Goal: Entertainment & Leisure: Consume media (video, audio)

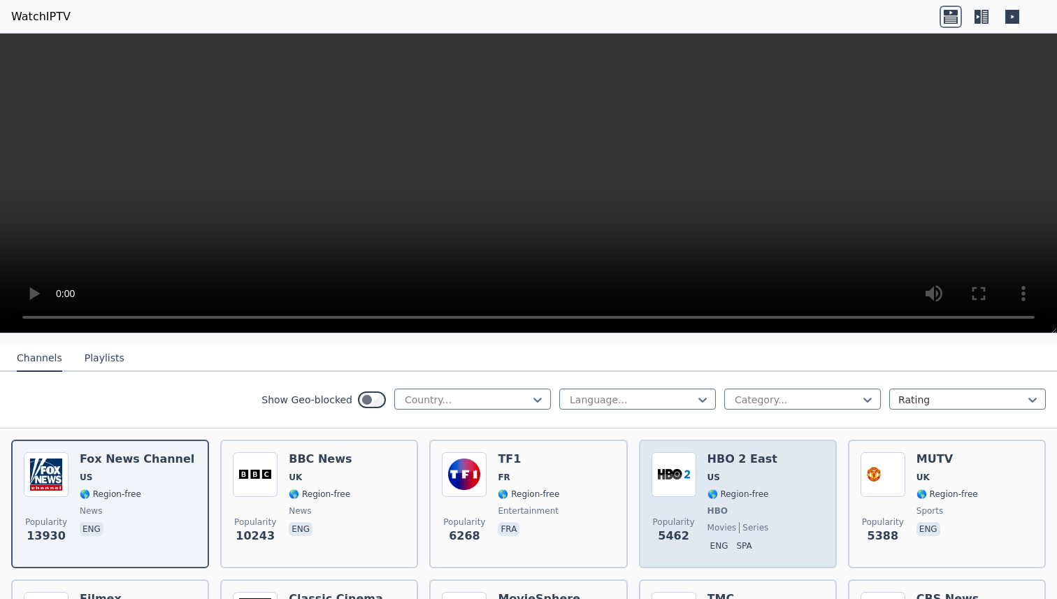
scroll to position [141, 0]
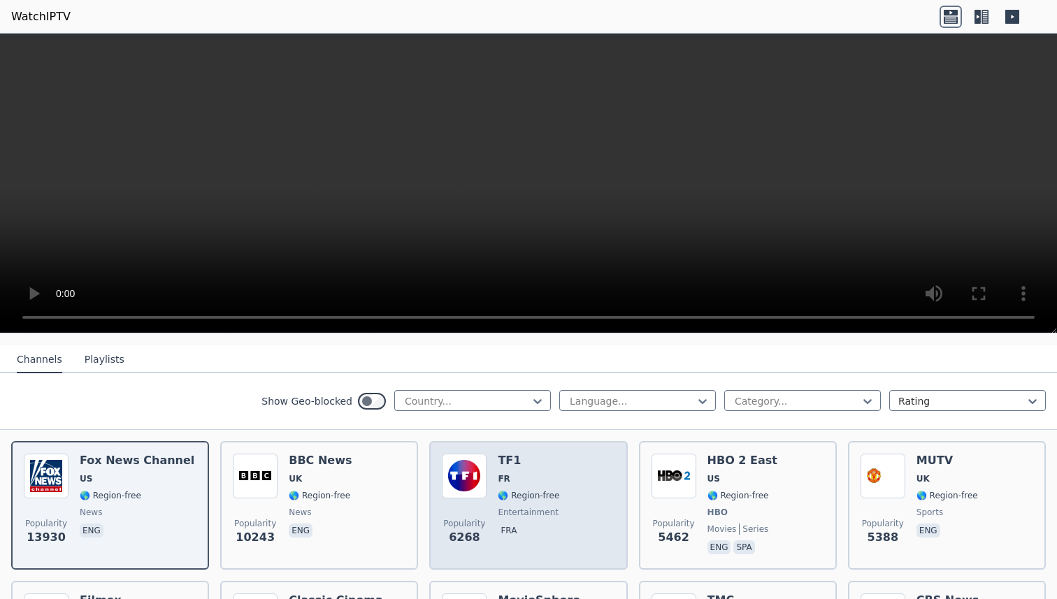
click at [577, 482] on div "Popularity 6268 TF1 FR 🌎 Region-free entertainment fra" at bounding box center [528, 505] width 173 height 103
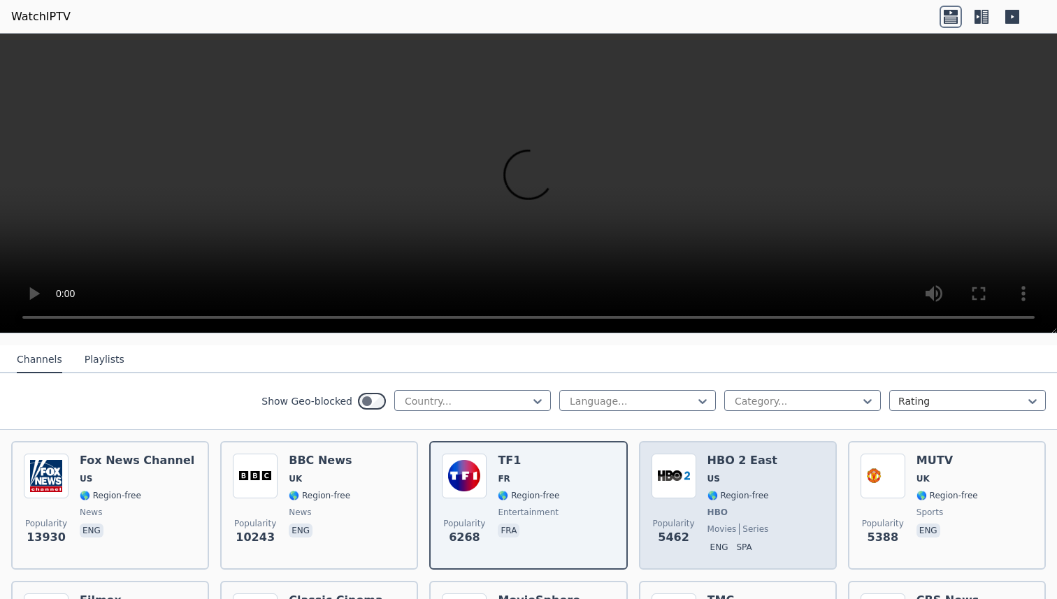
scroll to position [162, 0]
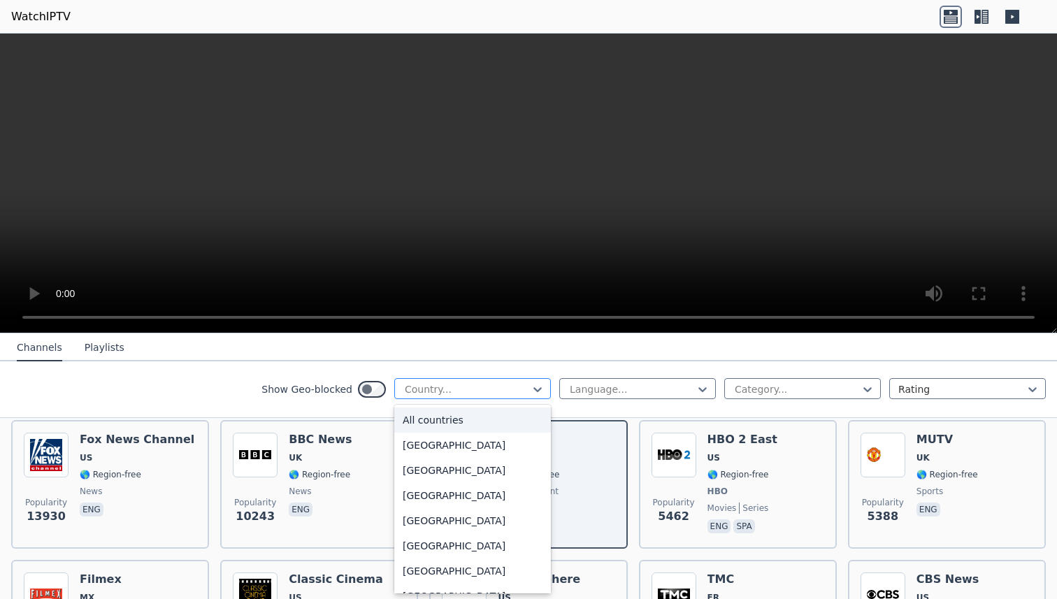
click at [526, 394] on div at bounding box center [466, 389] width 127 height 14
type input "**"
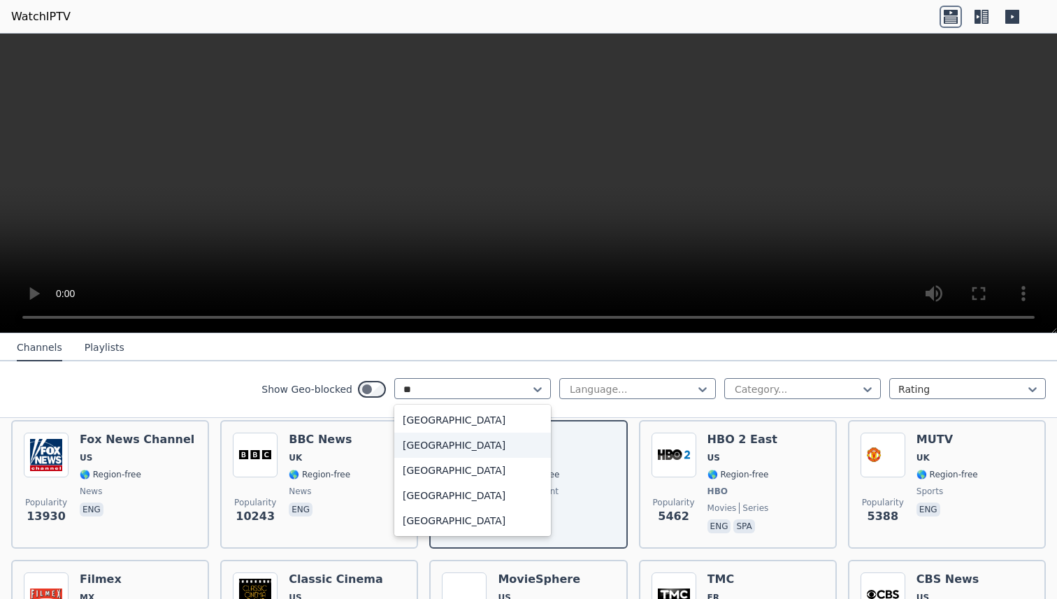
click at [466, 440] on div "[GEOGRAPHIC_DATA]" at bounding box center [472, 445] width 157 height 25
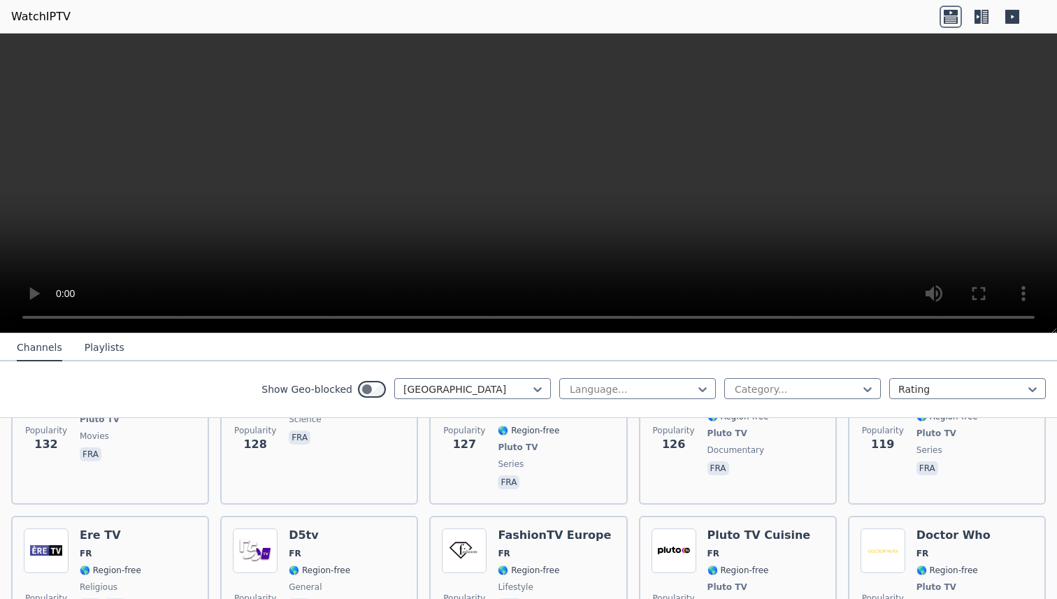
scroll to position [1550, 0]
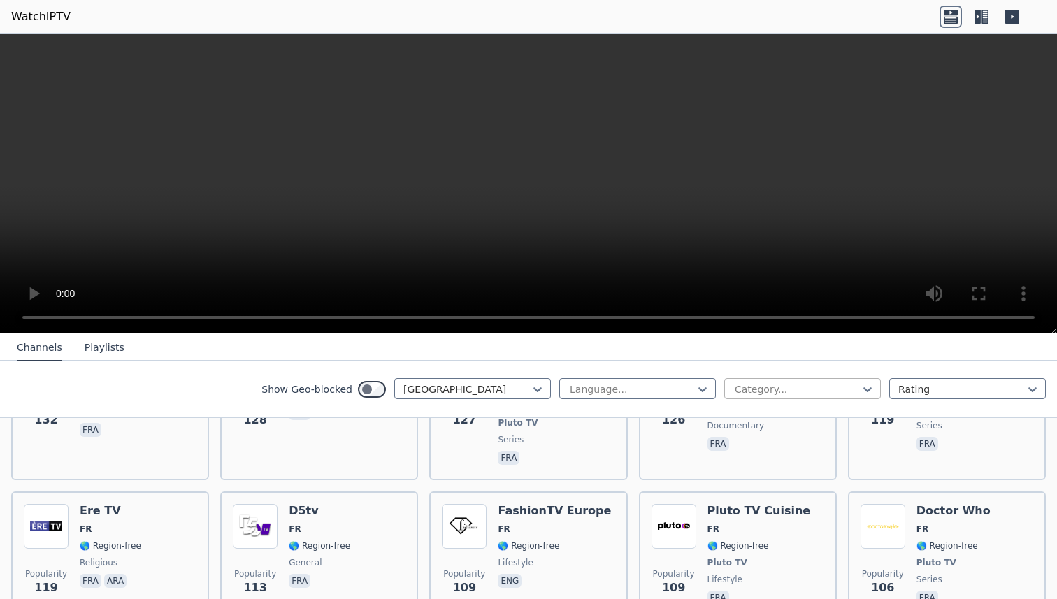
click at [757, 384] on div at bounding box center [796, 389] width 127 height 14
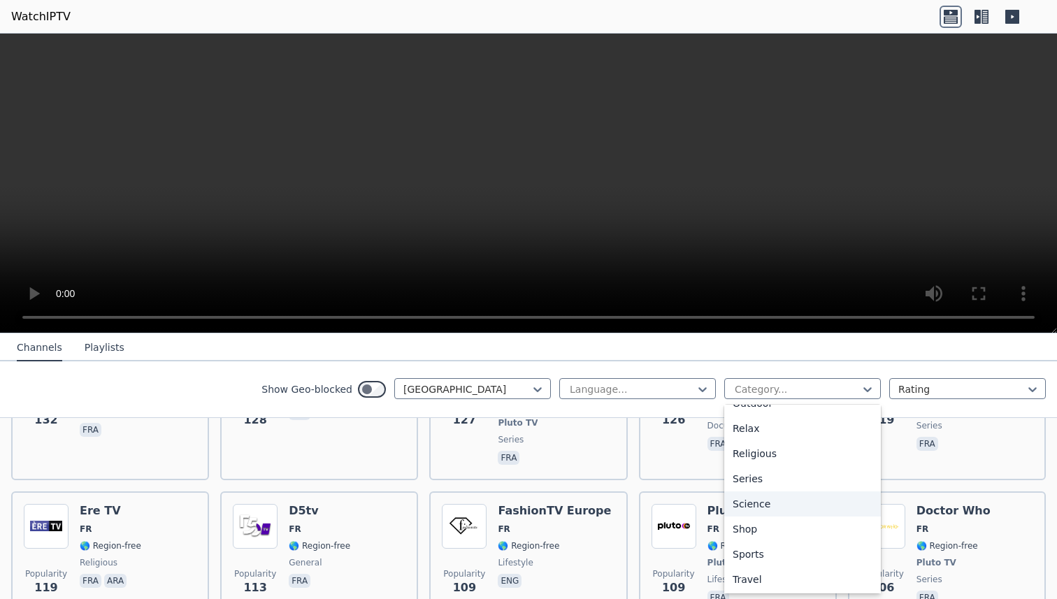
scroll to position [489, 0]
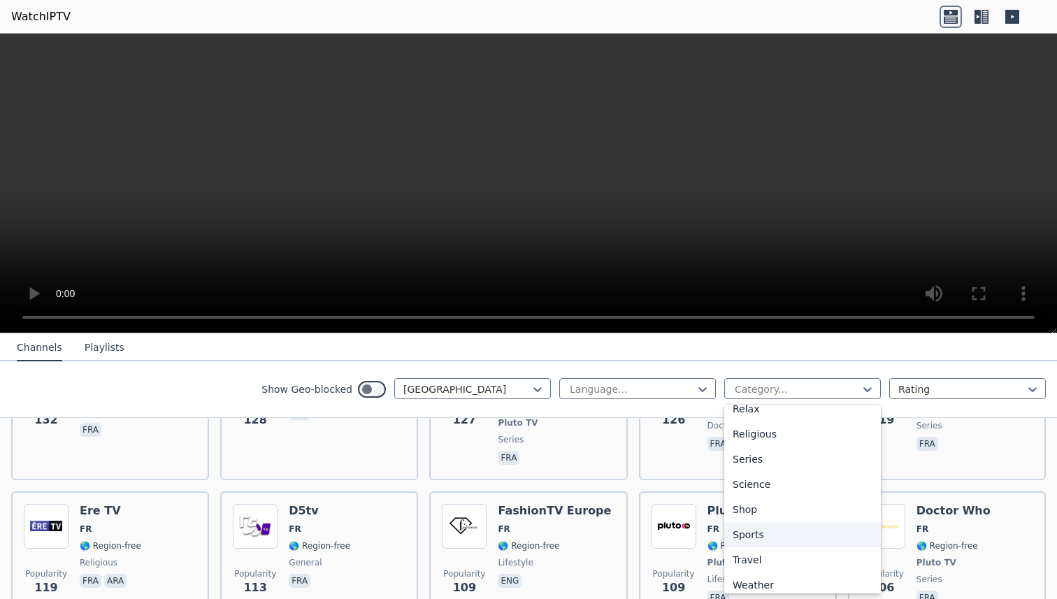
click at [782, 530] on div "Sports" at bounding box center [802, 534] width 157 height 25
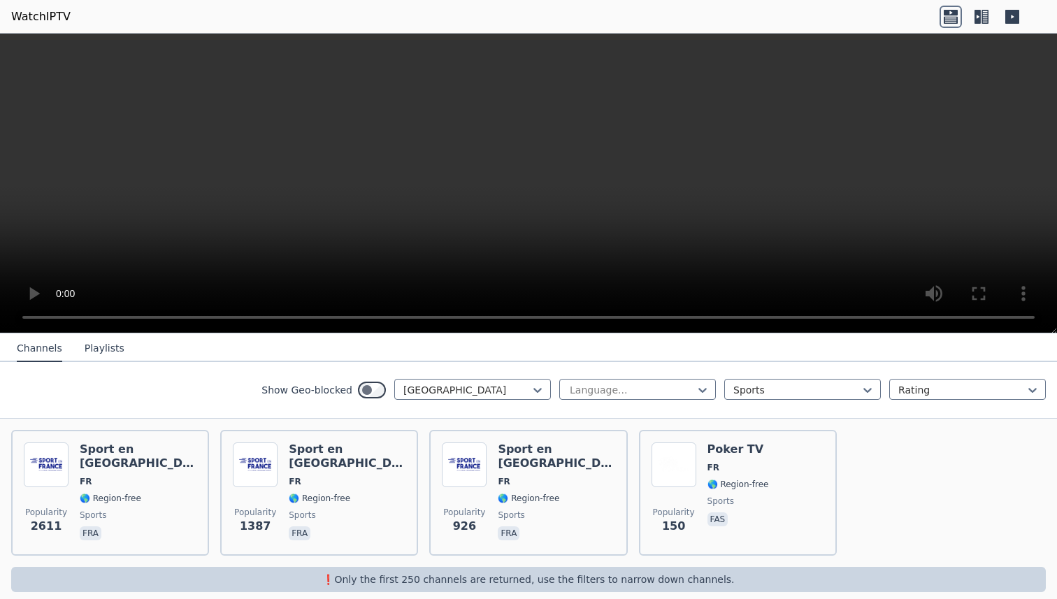
scroll to position [167, 0]
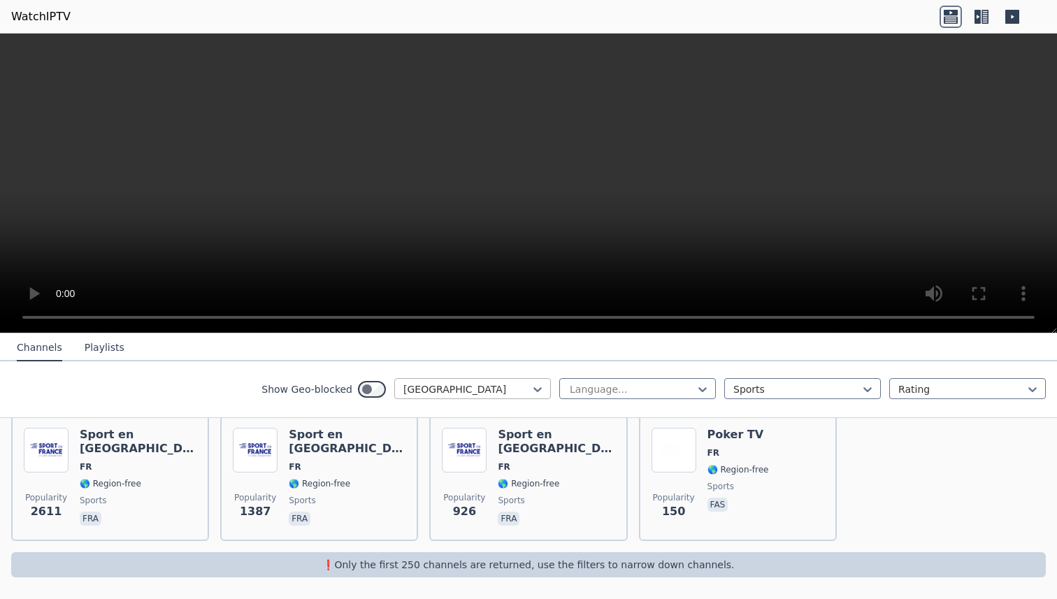
click at [494, 390] on div at bounding box center [466, 389] width 127 height 14
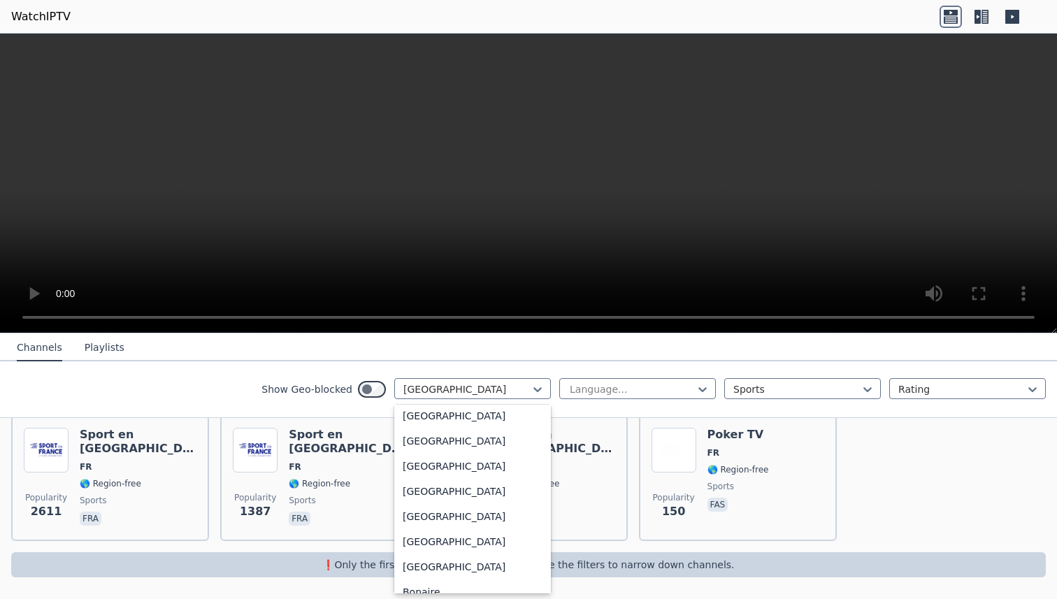
scroll to position [0, 0]
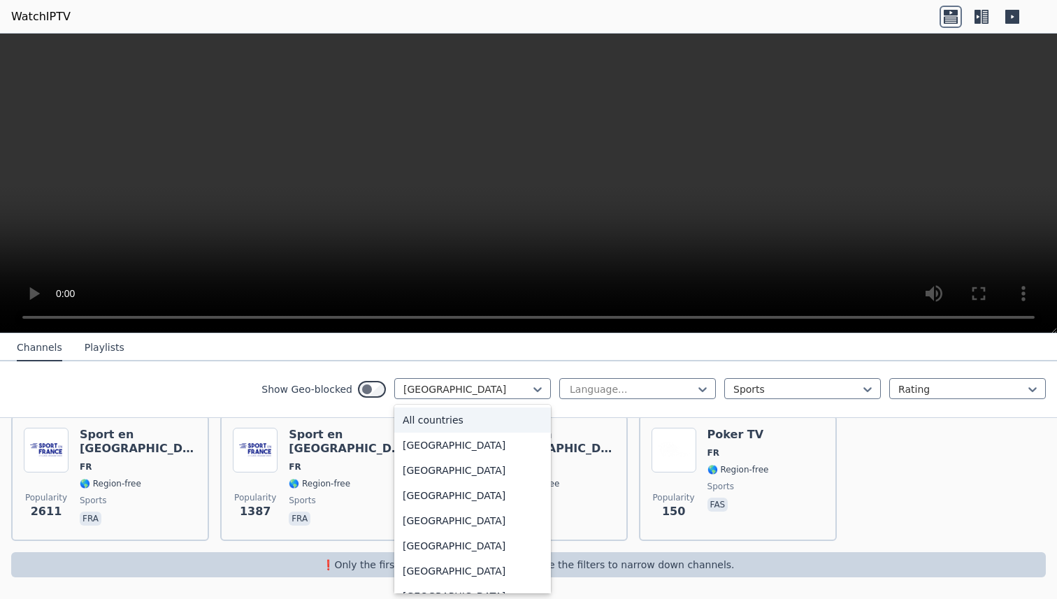
click at [474, 417] on div "All countries" at bounding box center [472, 419] width 157 height 25
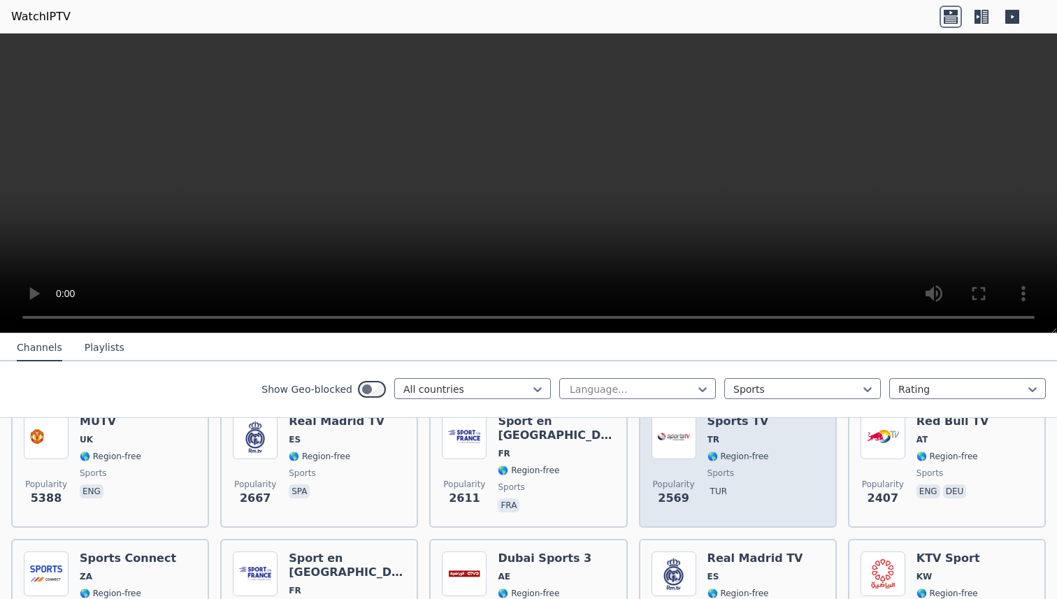
scroll to position [168, 0]
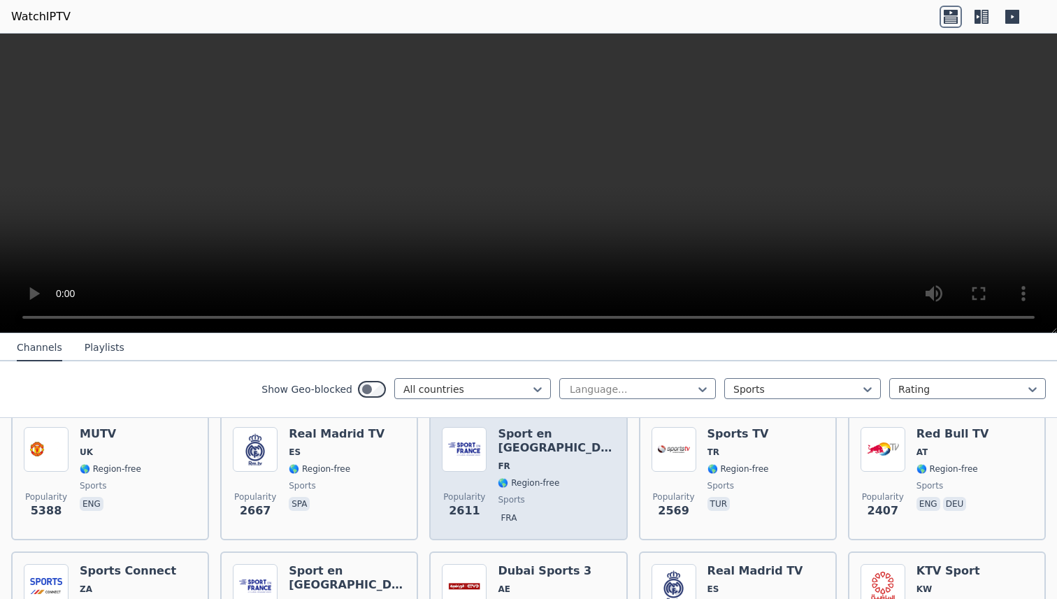
click at [551, 462] on div "Sport en [GEOGRAPHIC_DATA] FR 🌎 Region-free sports fra" at bounding box center [556, 477] width 117 height 101
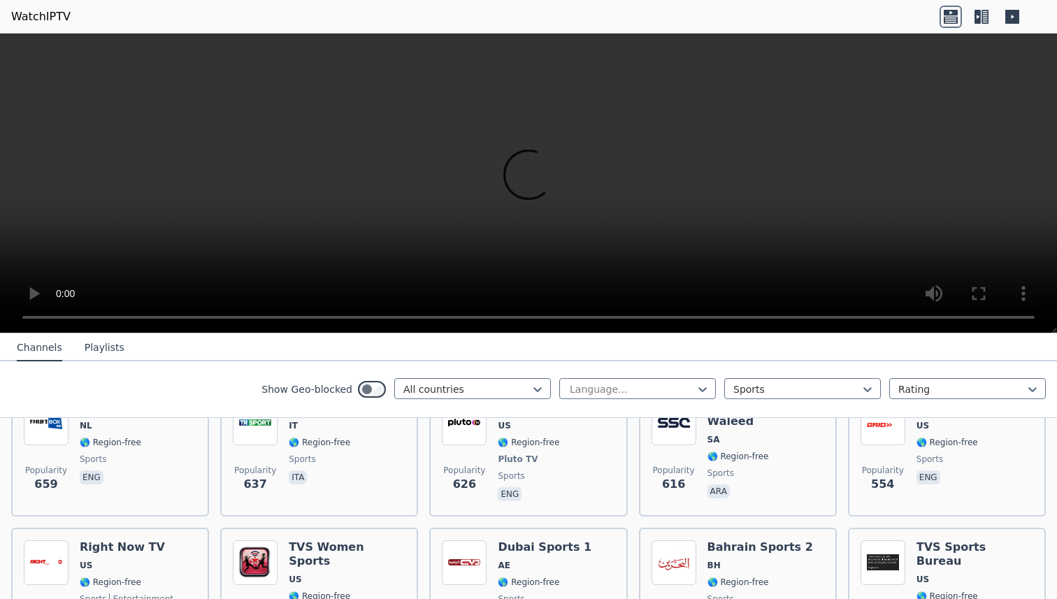
scroll to position [909, 0]
